Goal: Communication & Community: Connect with others

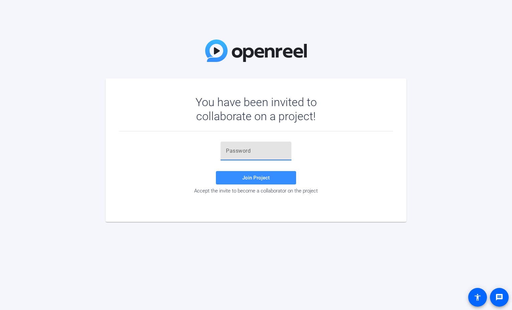
click at [237, 151] on input "text" at bounding box center [256, 151] width 60 height 8
type input ";eugG1"
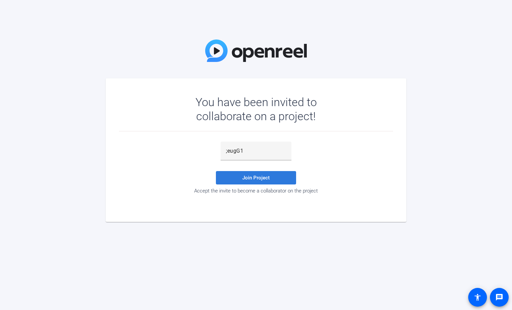
click at [253, 178] on span "Join Project" at bounding box center [256, 178] width 27 height 6
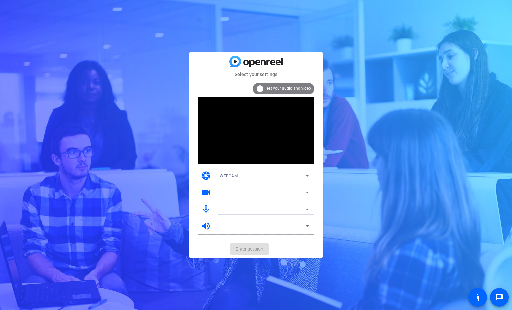
click at [263, 176] on div "WEBCAM" at bounding box center [263, 176] width 86 height 8
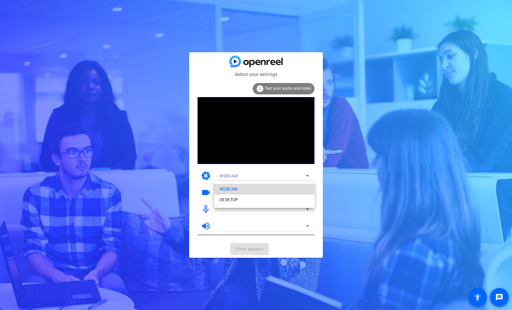
click at [234, 191] on span "WEBCAM" at bounding box center [229, 189] width 18 height 8
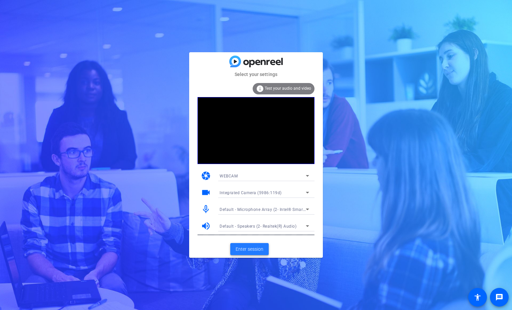
click at [256, 250] on span "Enter session" at bounding box center [250, 249] width 28 height 7
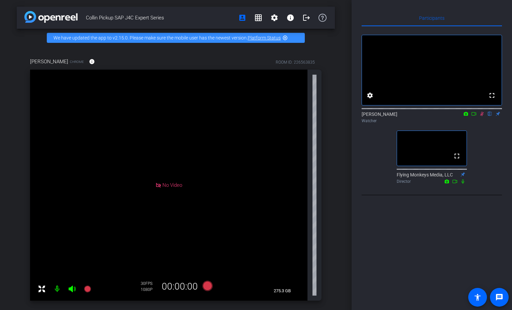
click at [484, 116] on icon at bounding box center [482, 113] width 5 height 5
click at [481, 116] on icon at bounding box center [482, 113] width 5 height 5
click at [482, 116] on icon at bounding box center [483, 114] width 4 height 4
click at [482, 116] on icon at bounding box center [482, 113] width 5 height 5
